Goal: Transaction & Acquisition: Download file/media

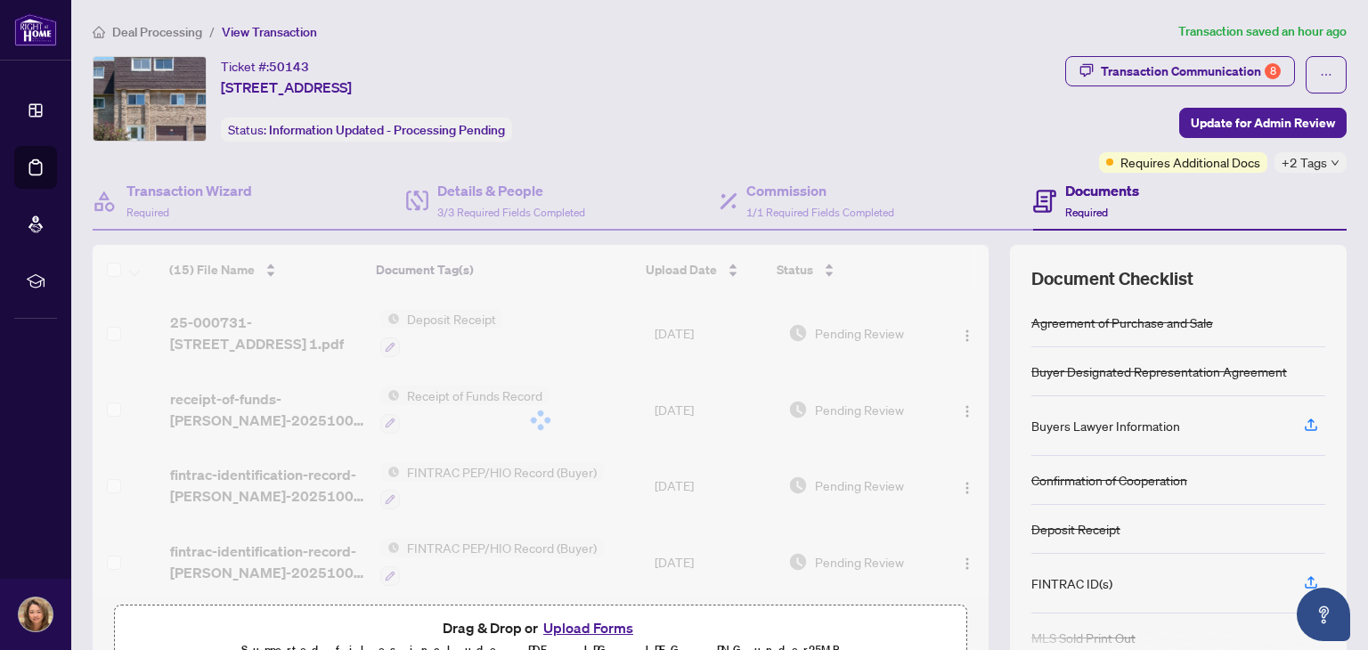
scroll to position [837, 0]
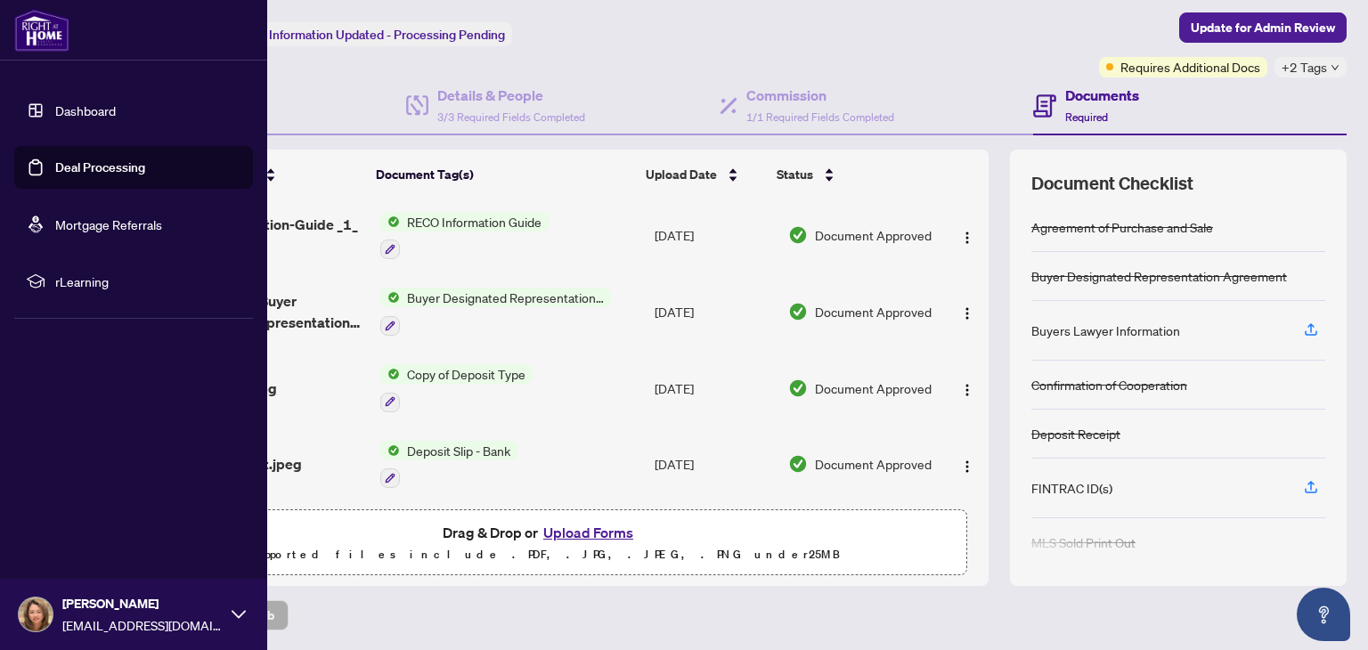
click at [24, 20] on img at bounding box center [41, 30] width 55 height 43
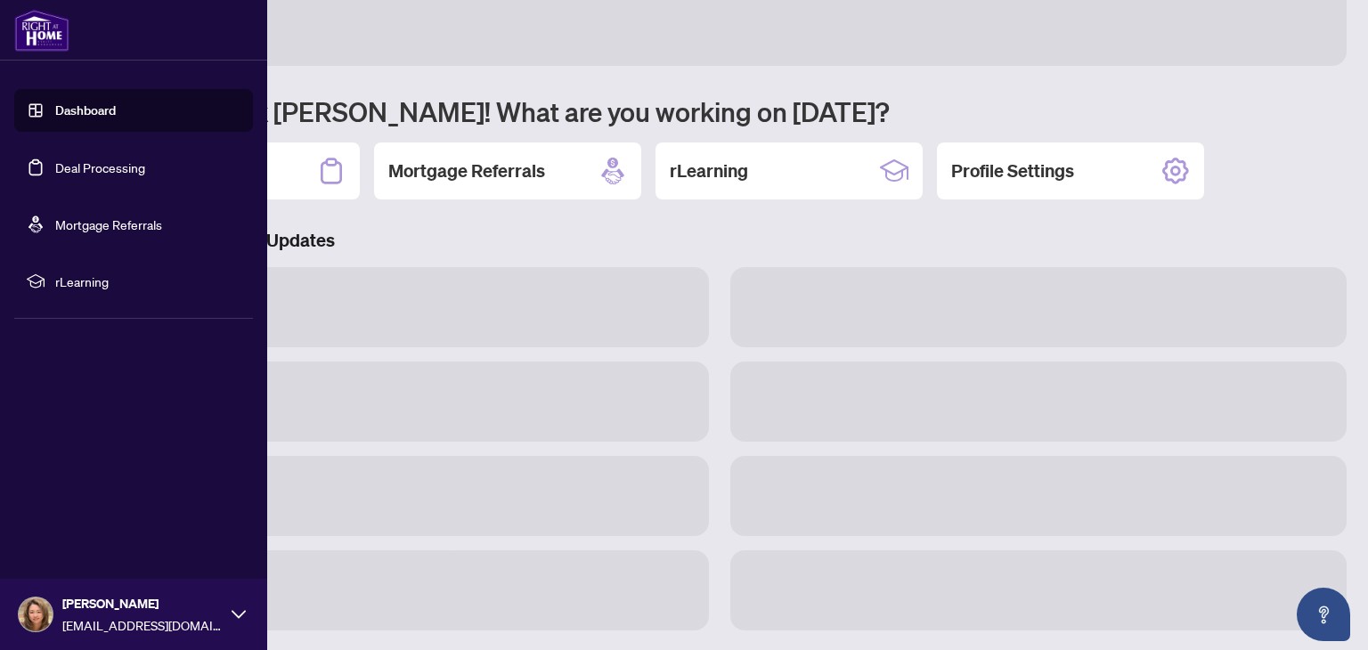
scroll to position [95, 0]
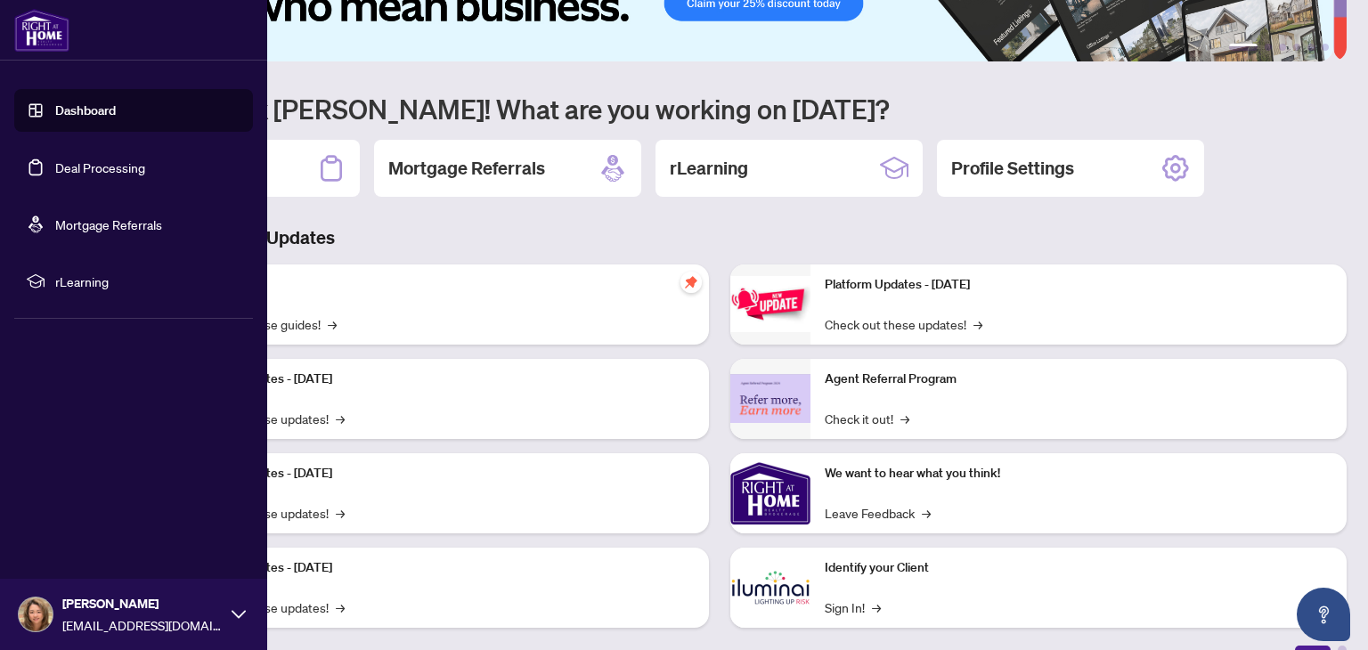
click at [98, 117] on link "Dashboard" at bounding box center [85, 110] width 61 height 16
click at [91, 104] on link "Dashboard" at bounding box center [85, 110] width 61 height 16
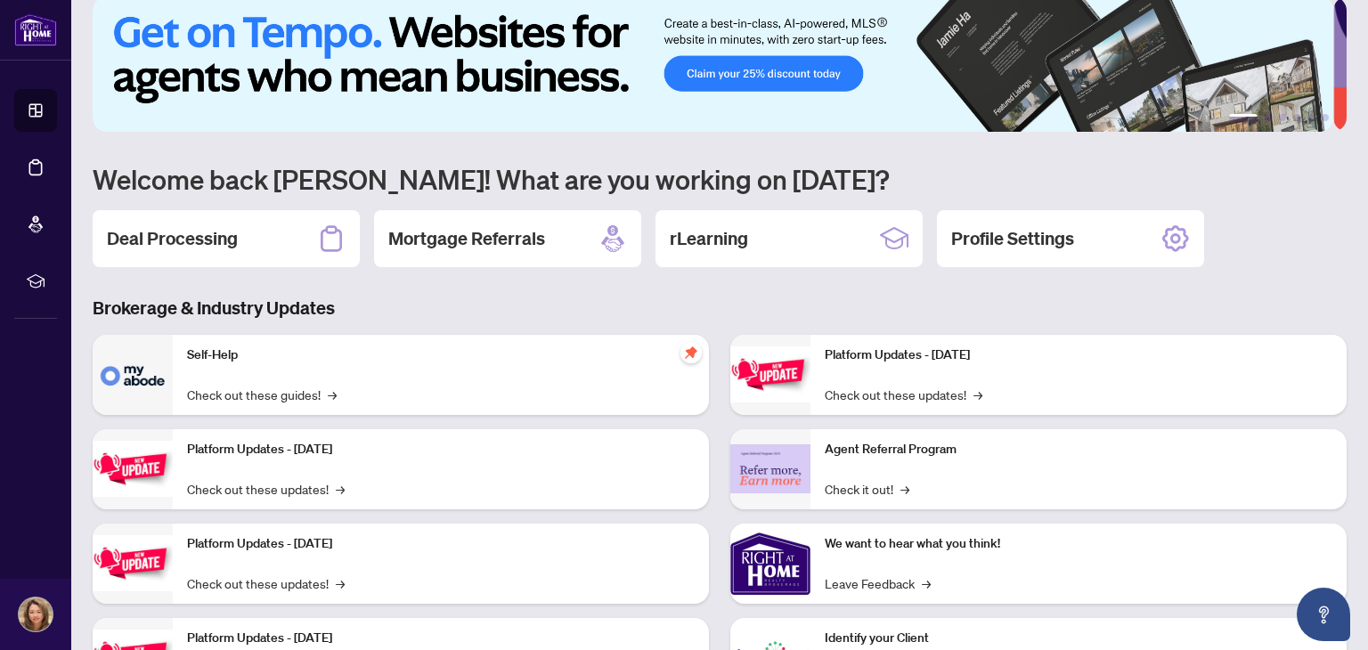
scroll to position [0, 0]
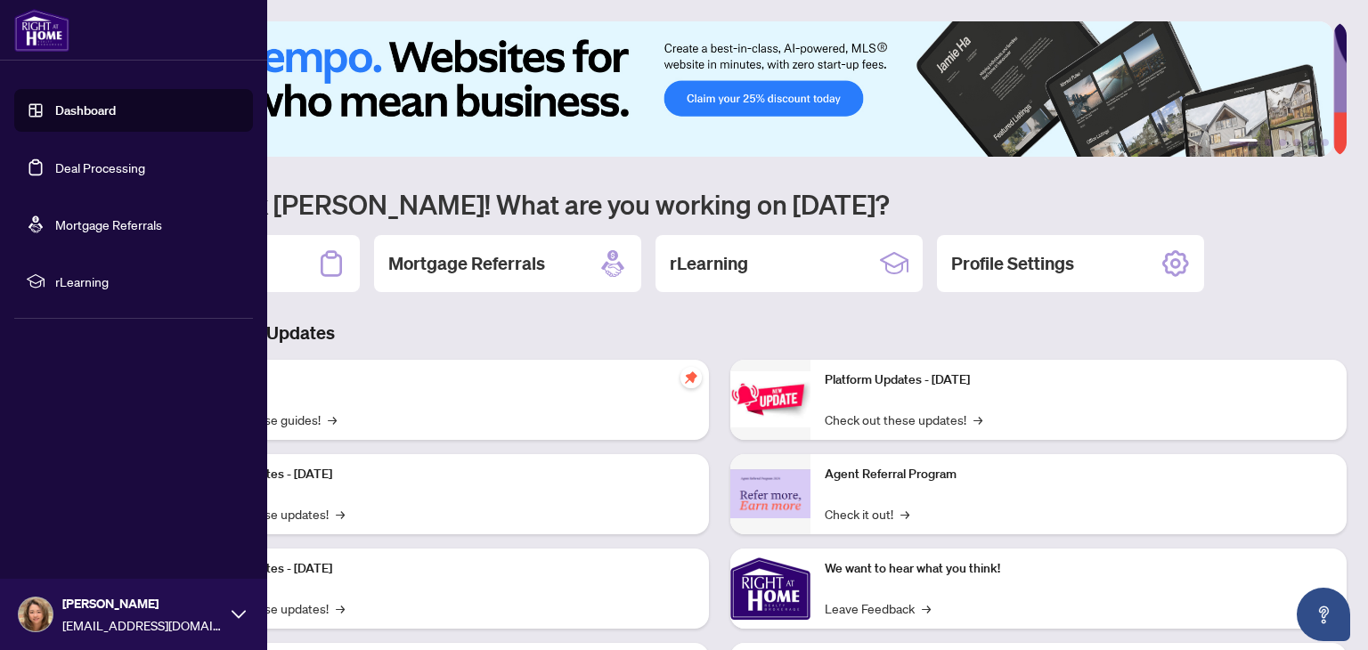
click at [98, 107] on link "Dashboard" at bounding box center [85, 110] width 61 height 16
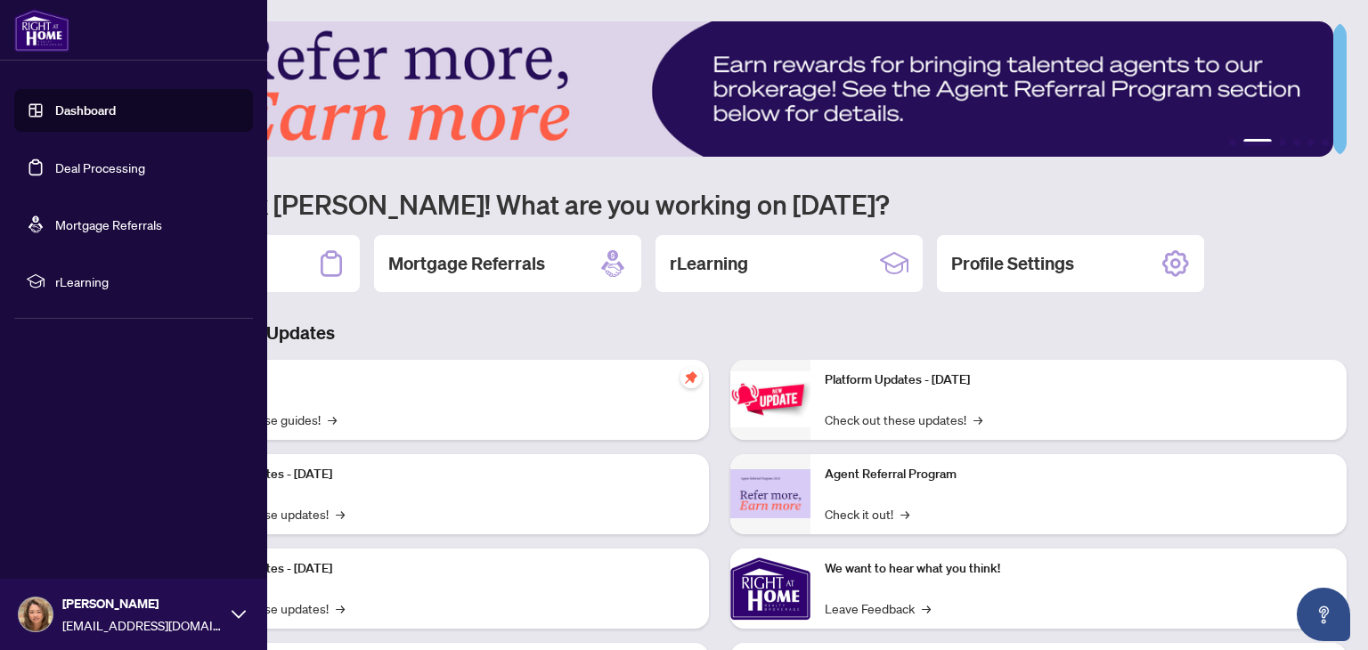
click at [139, 167] on link "Deal Processing" at bounding box center [100, 167] width 90 height 16
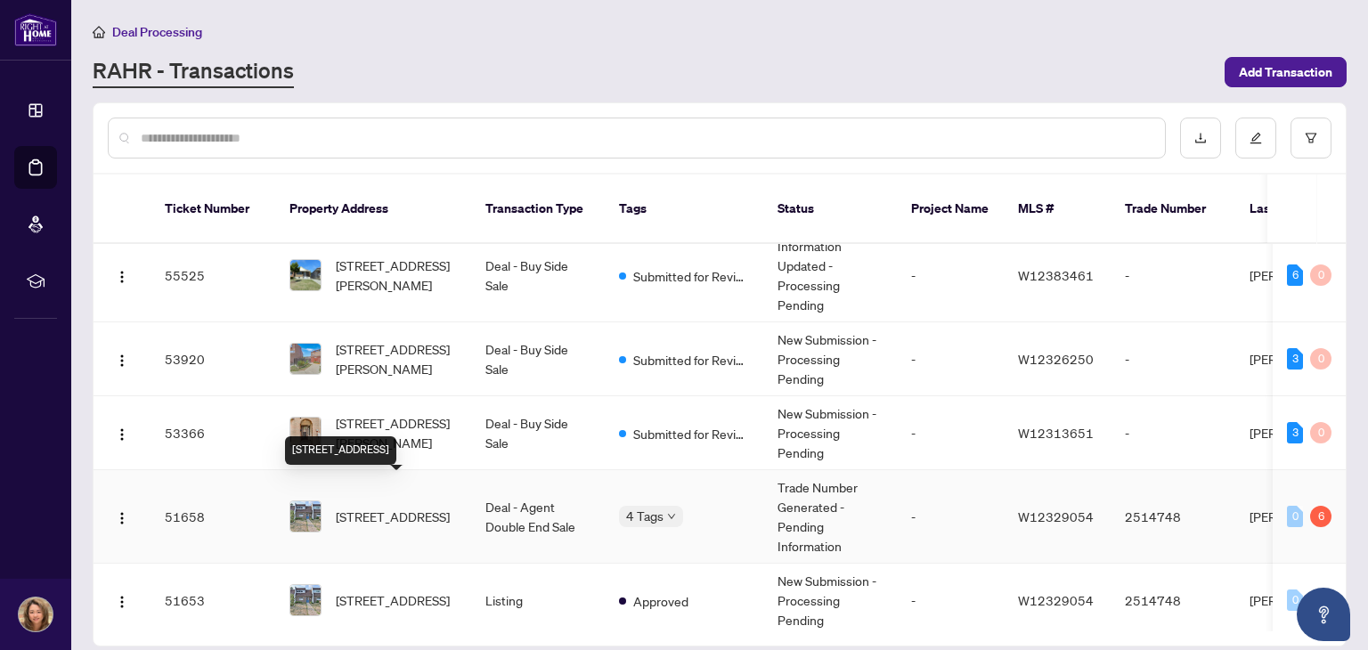
scroll to position [164, 0]
click at [530, 132] on input "text" at bounding box center [646, 138] width 1010 height 20
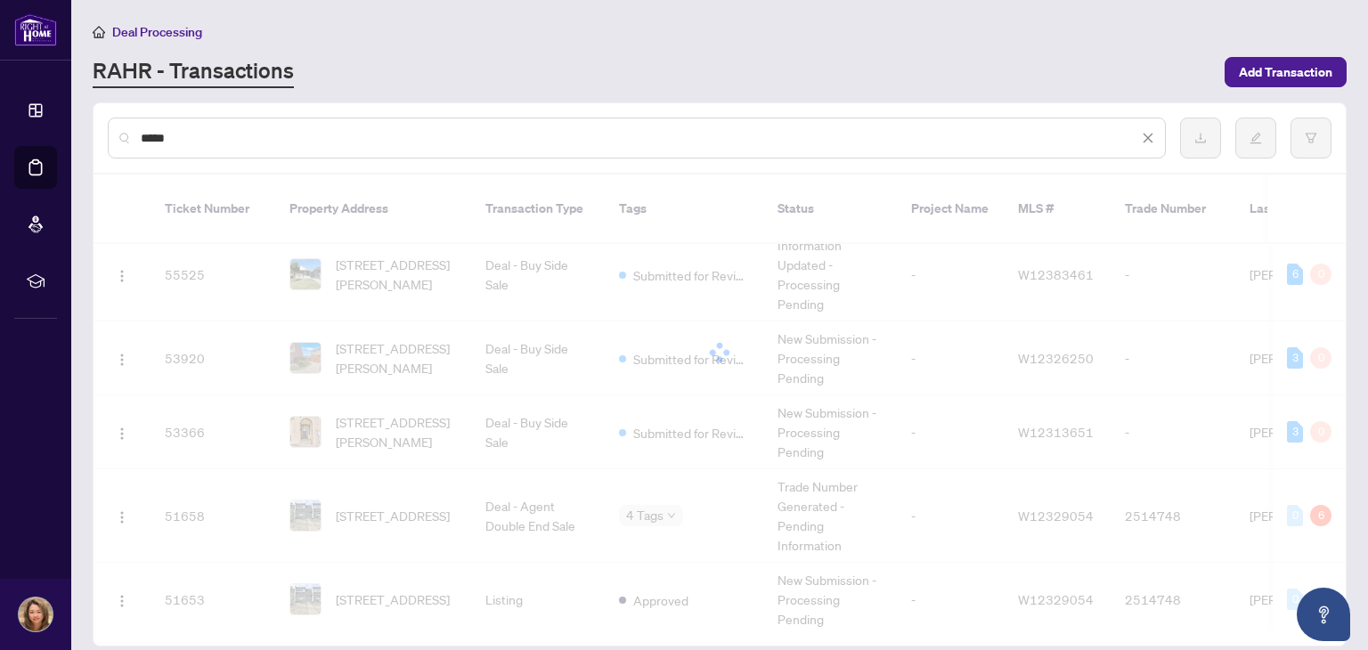
scroll to position [0, 0]
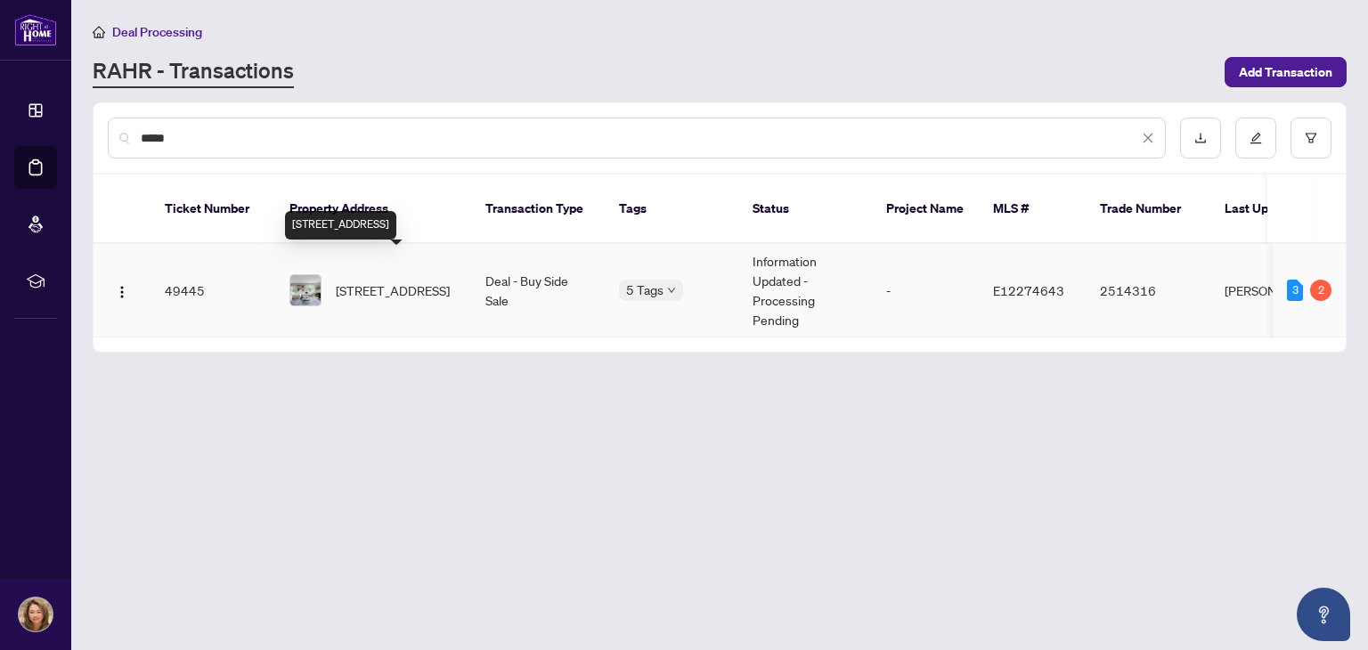
type input "*****"
click at [364, 282] on span "[STREET_ADDRESS]" at bounding box center [393, 291] width 114 height 20
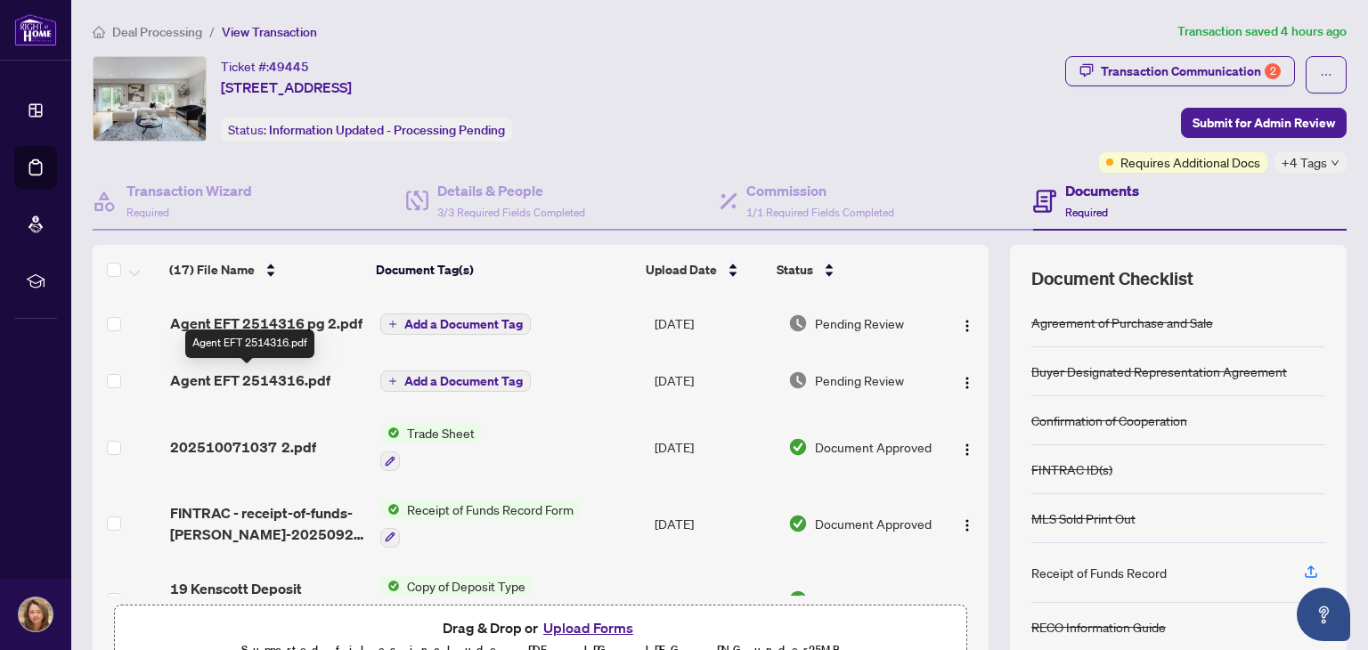
click at [266, 380] on span "Agent EFT 2514316.pdf" at bounding box center [250, 380] width 160 height 21
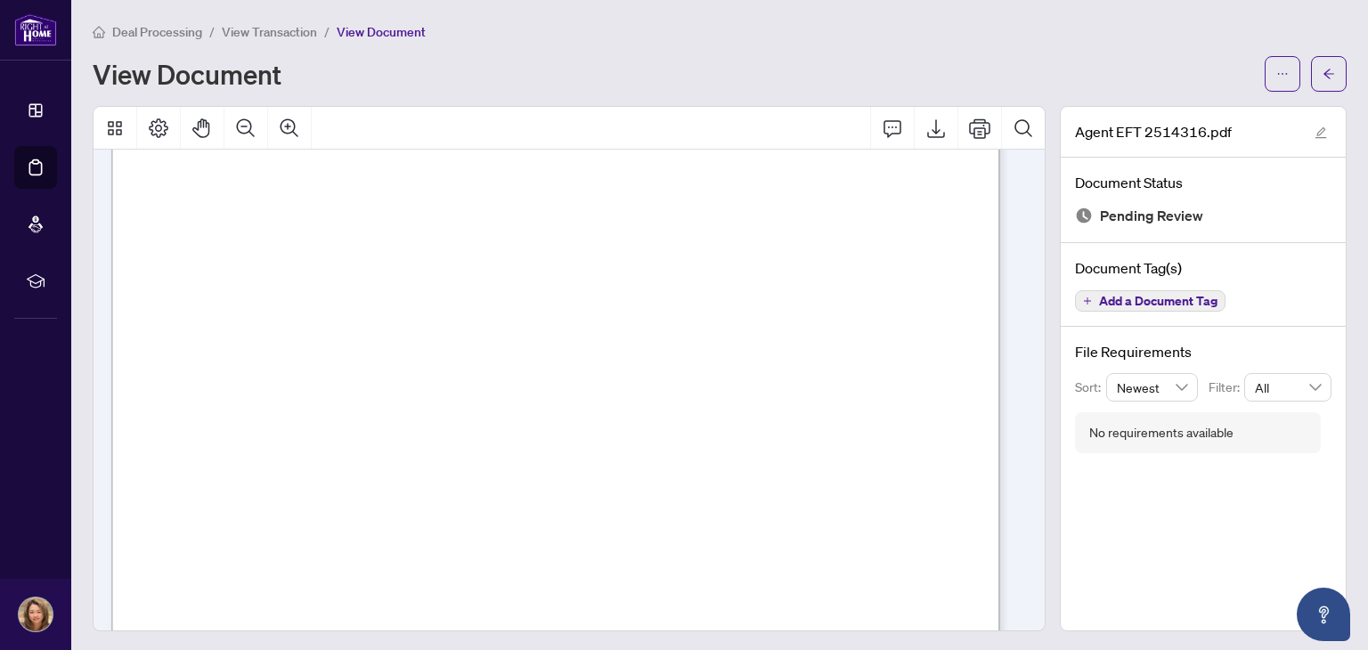
scroll to position [304, 0]
click at [1277, 83] on span "button" at bounding box center [1283, 74] width 12 height 29
click at [1201, 116] on span "Download" at bounding box center [1205, 113] width 135 height 20
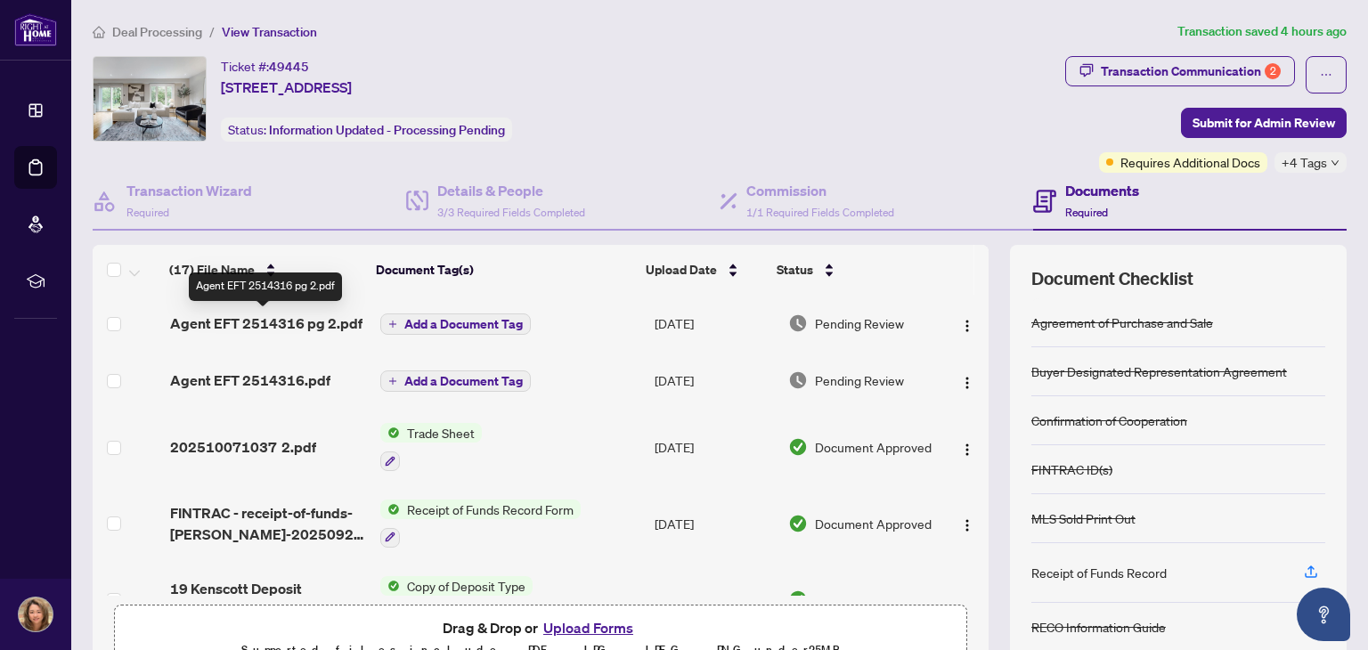
click at [238, 315] on span "Agent EFT 2514316 pg 2.pdf" at bounding box center [266, 323] width 192 height 21
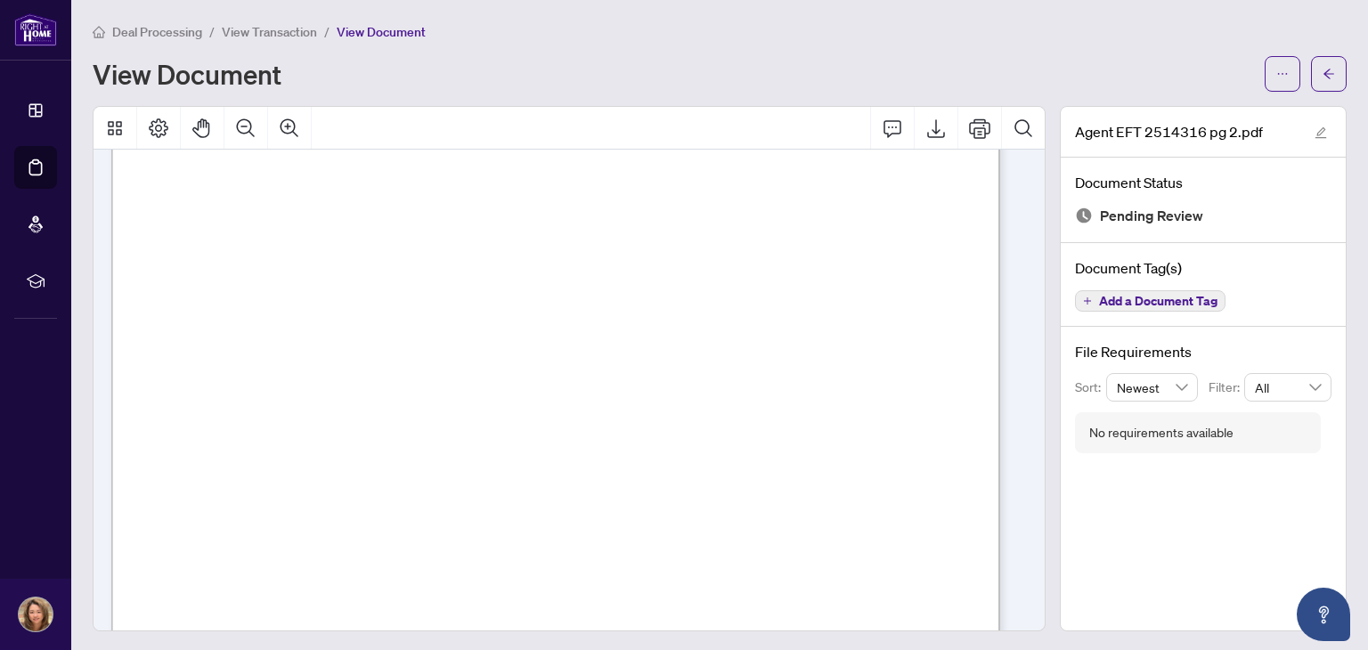
scroll to position [104, 0]
click at [1277, 76] on icon "ellipsis" at bounding box center [1283, 74] width 12 height 12
click at [1186, 113] on span "Download" at bounding box center [1205, 113] width 135 height 20
